Goal: Task Accomplishment & Management: Manage account settings

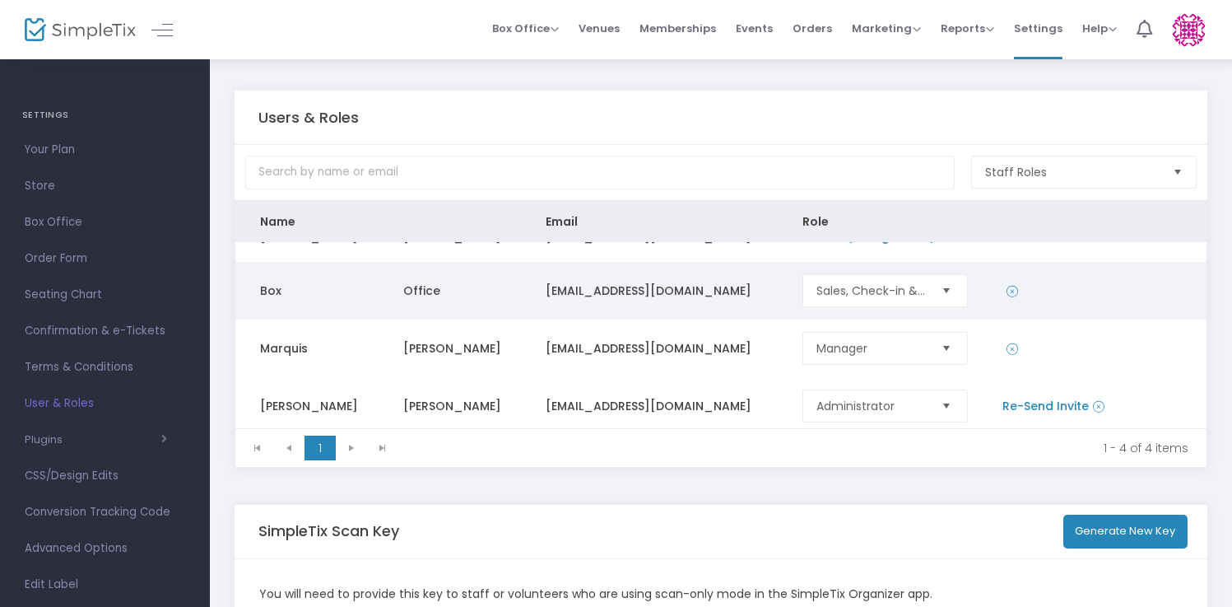
scroll to position [80, 0]
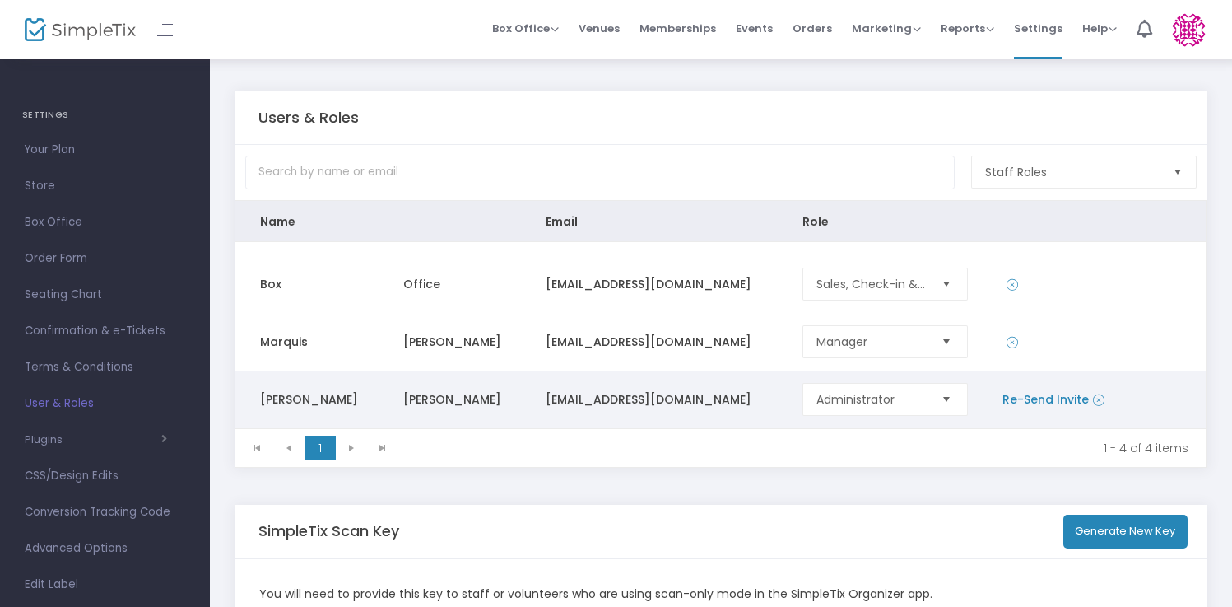
click at [1014, 402] on link "Re-Send Invite" at bounding box center [1045, 399] width 86 height 16
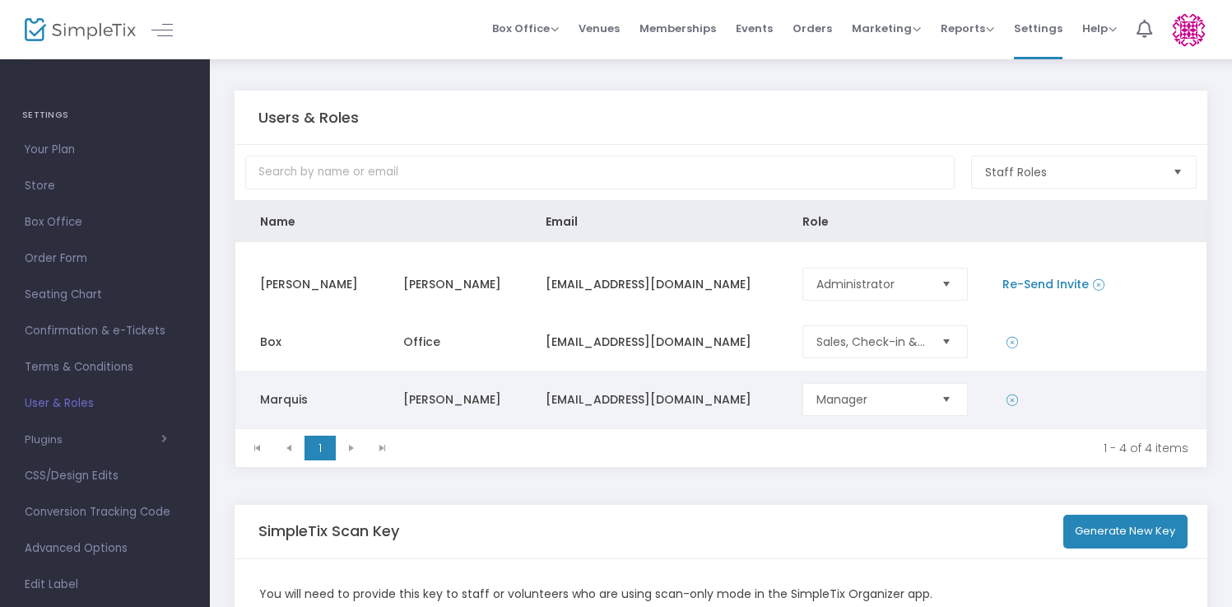
click at [1190, 39] on img at bounding box center [1189, 30] width 34 height 34
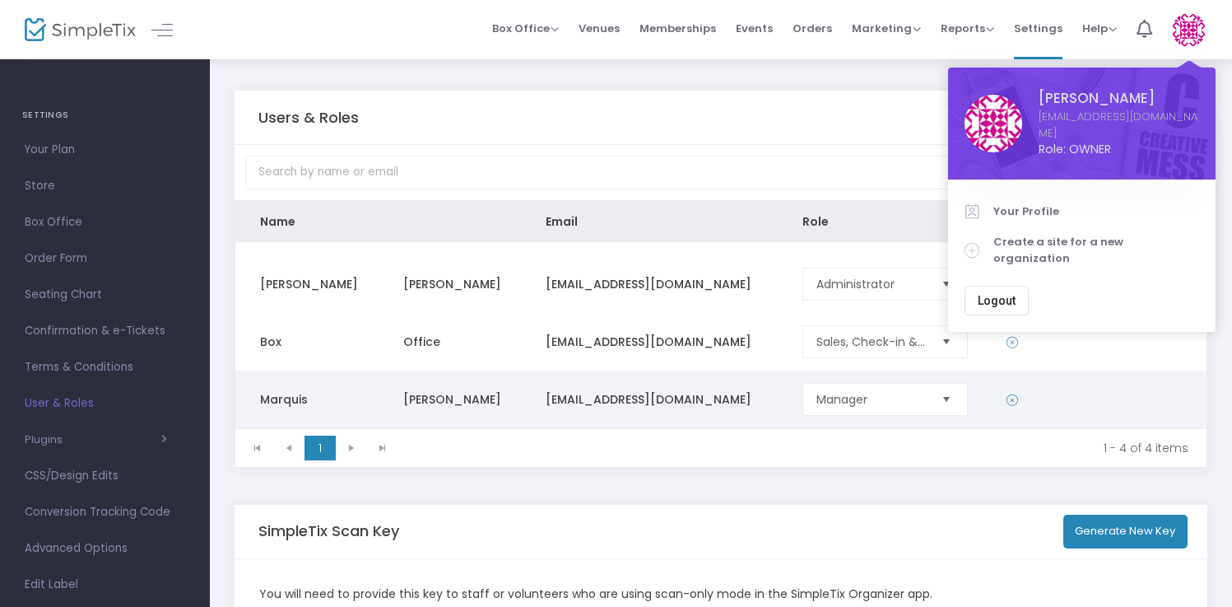
click at [1007, 294] on span "Logout" at bounding box center [997, 300] width 38 height 13
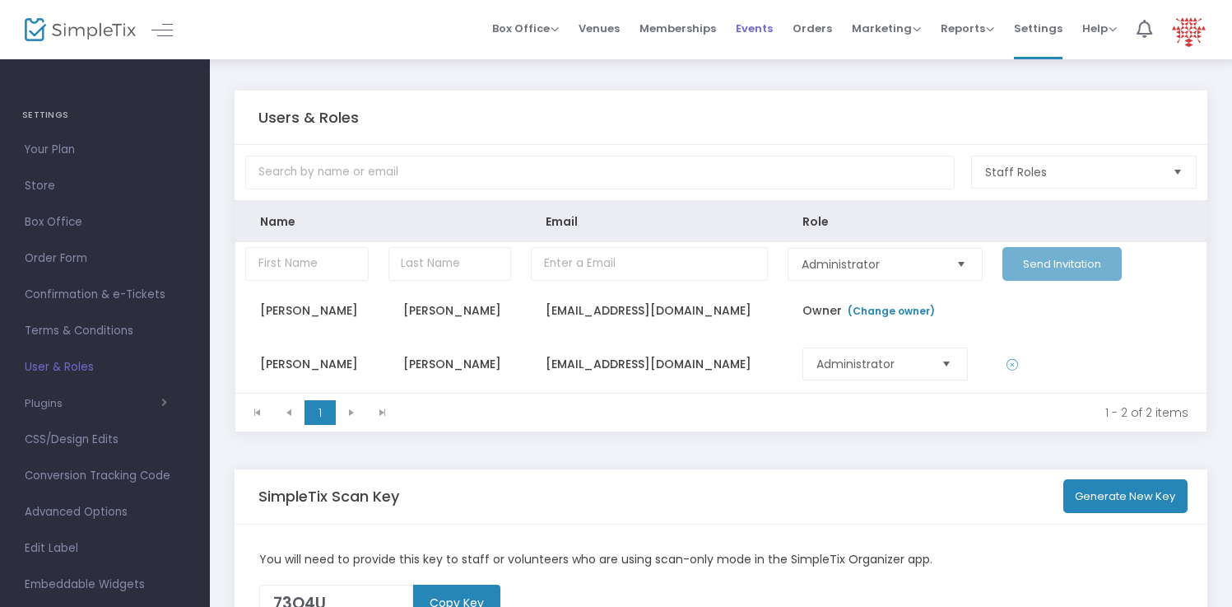
click at [755, 22] on span "Events" at bounding box center [754, 28] width 37 height 42
